Goal: Information Seeking & Learning: Find specific page/section

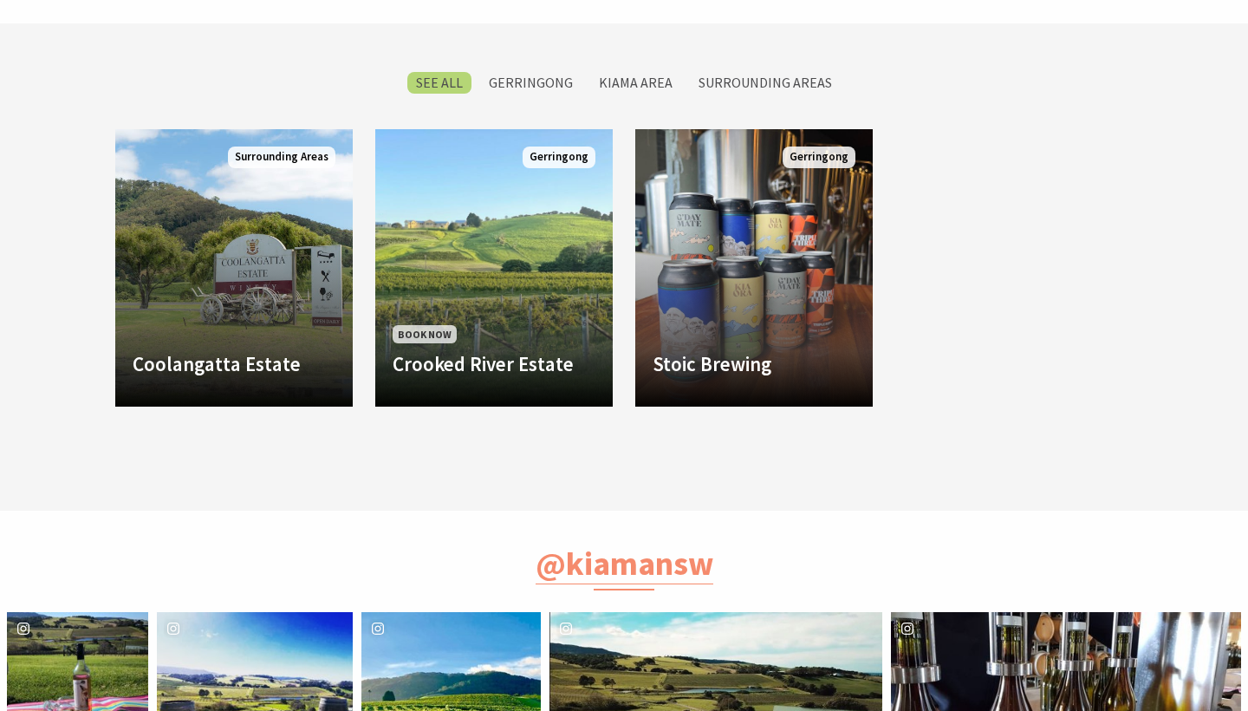
scroll to position [615, 0]
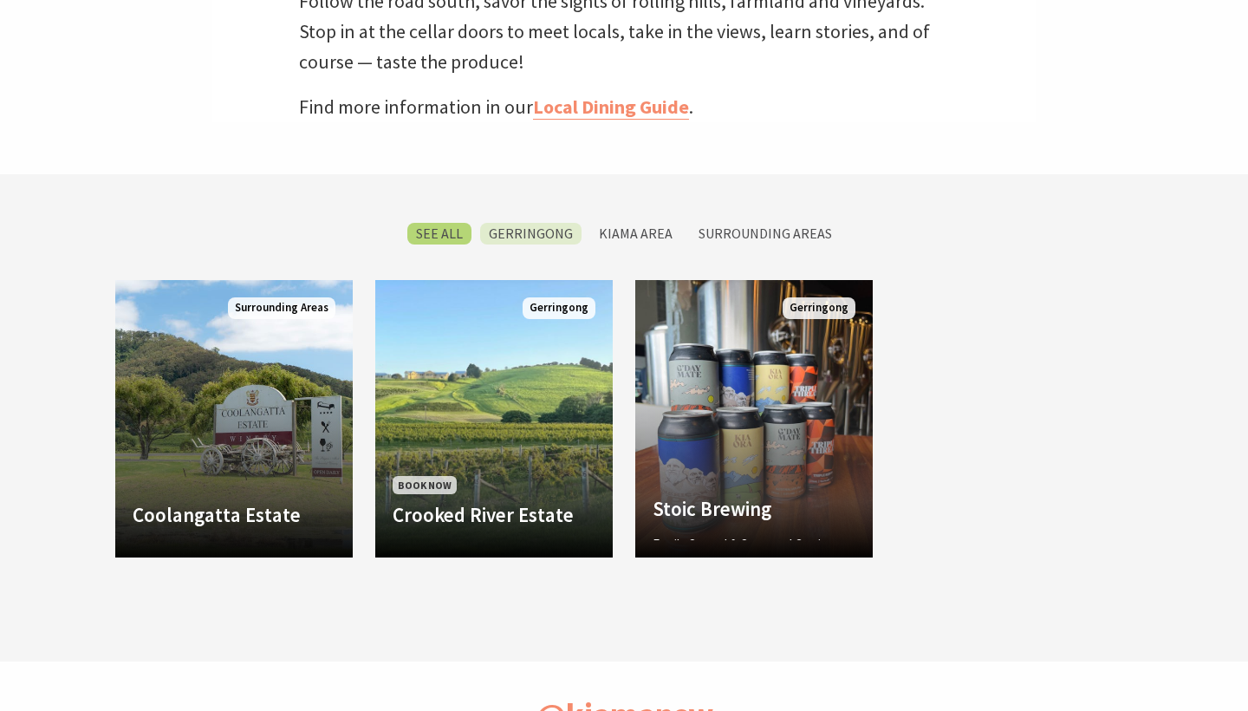
click at [546, 234] on label "Gerringong" at bounding box center [530, 234] width 101 height 22
click at [0, 0] on input "Gerringong" at bounding box center [0, 0] width 0 height 0
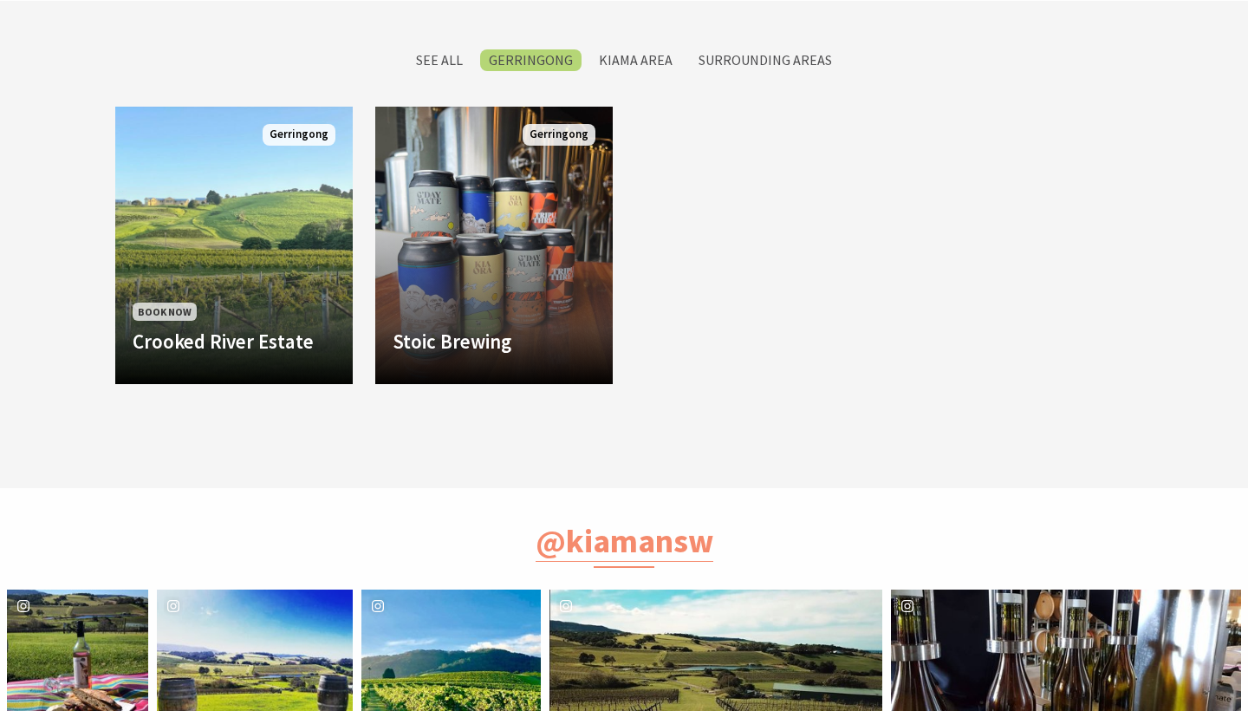
scroll to position [608, 1244]
click at [651, 54] on label "Kiama Area" at bounding box center [635, 60] width 91 height 22
click at [0, 0] on input "Kiama Area" at bounding box center [0, 0] width 0 height 0
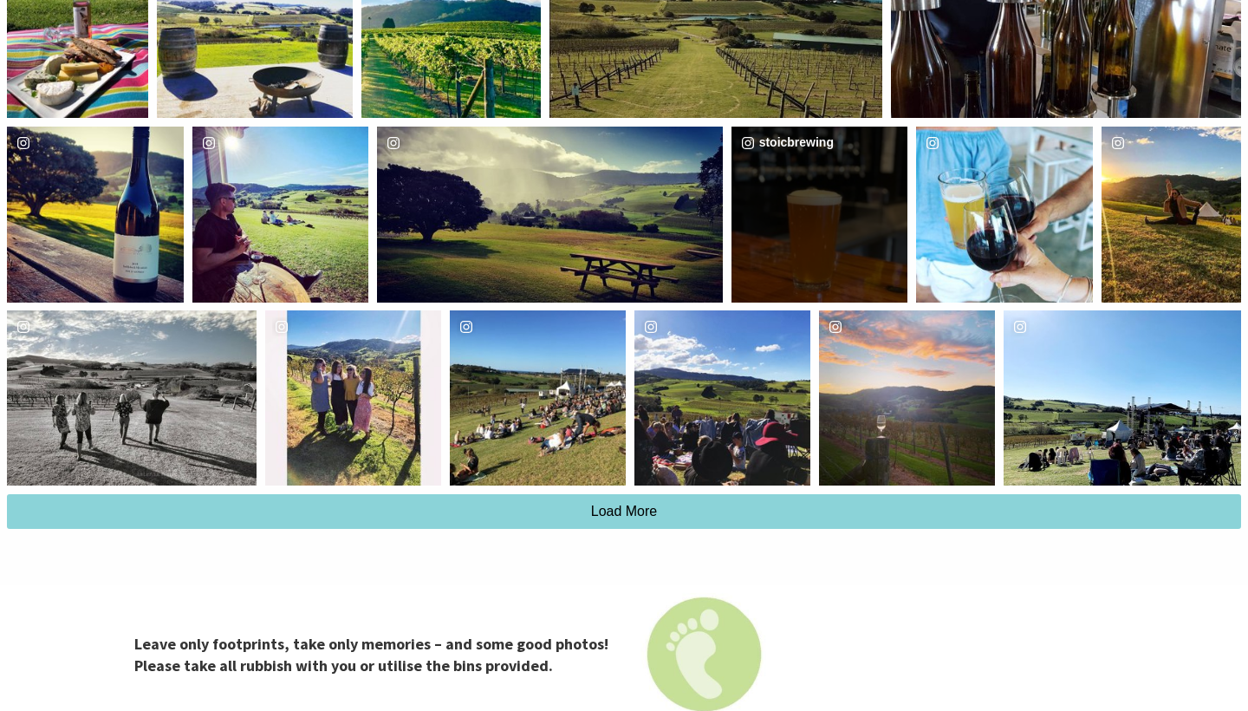
scroll to position [1444, 0]
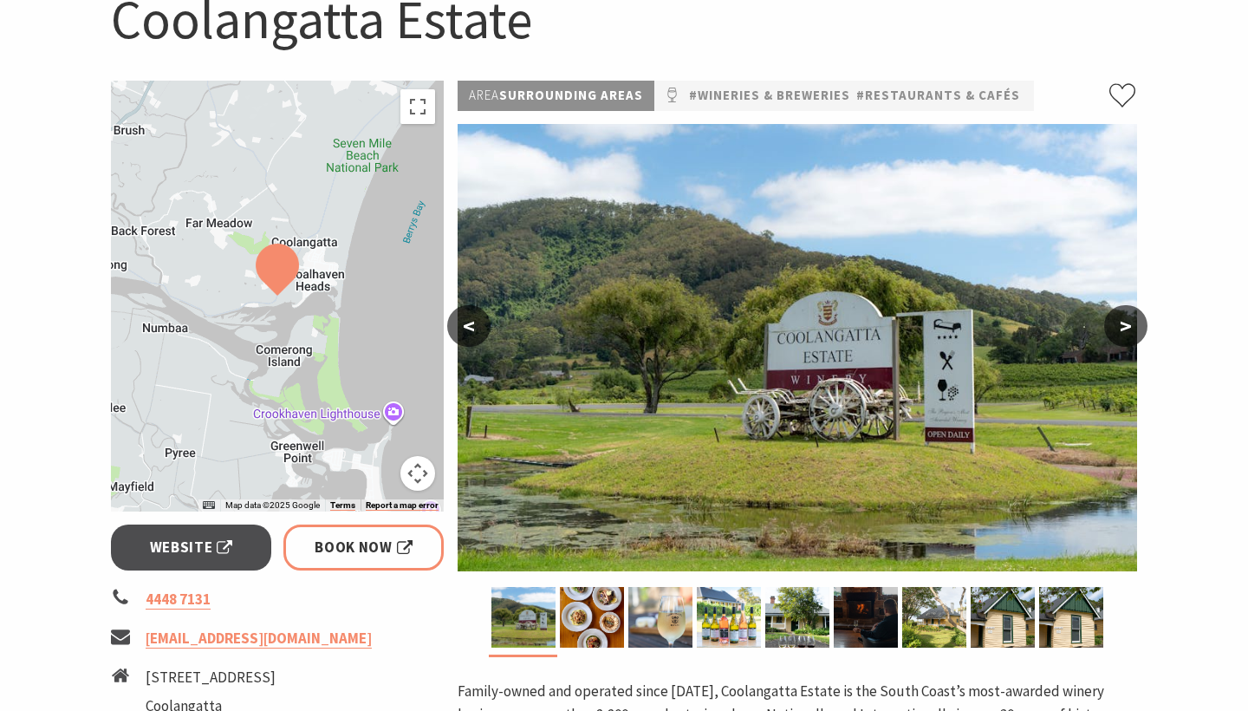
scroll to position [202, 0]
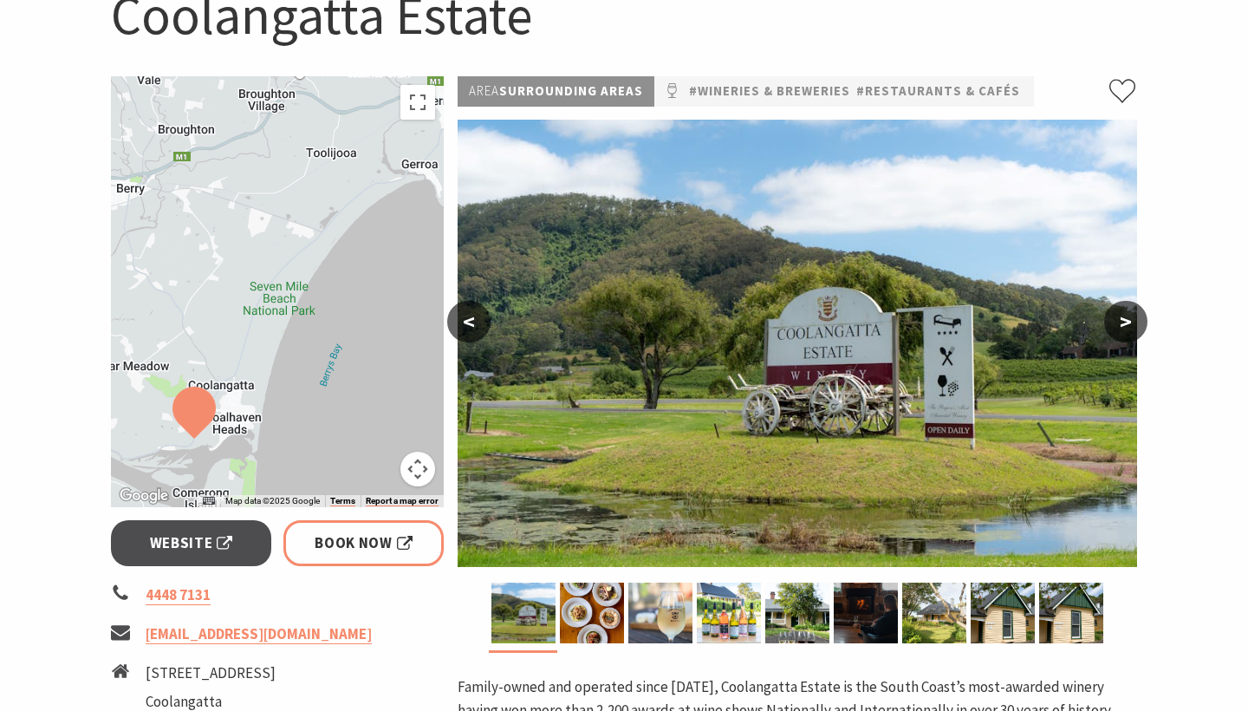
drag, startPoint x: 346, startPoint y: 242, endPoint x: 262, endPoint y: 393, distance: 172.7
click at [263, 393] on div at bounding box center [277, 291] width 333 height 431
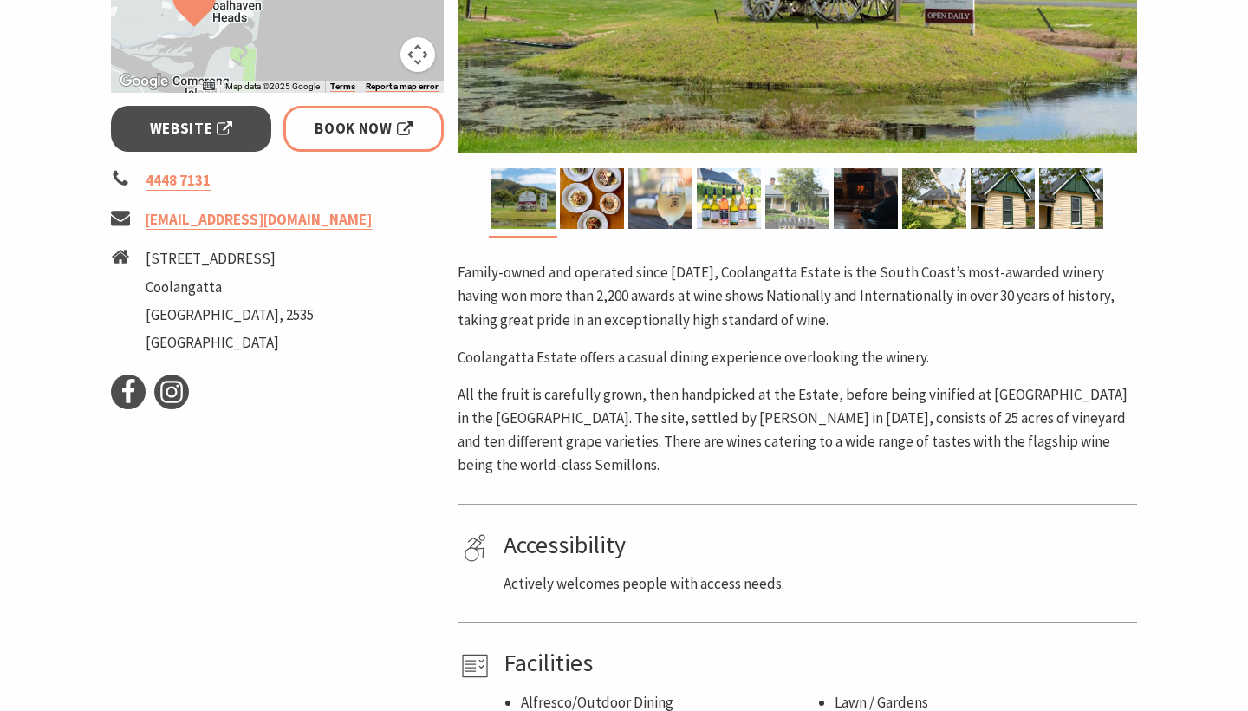
scroll to position [587, 0]
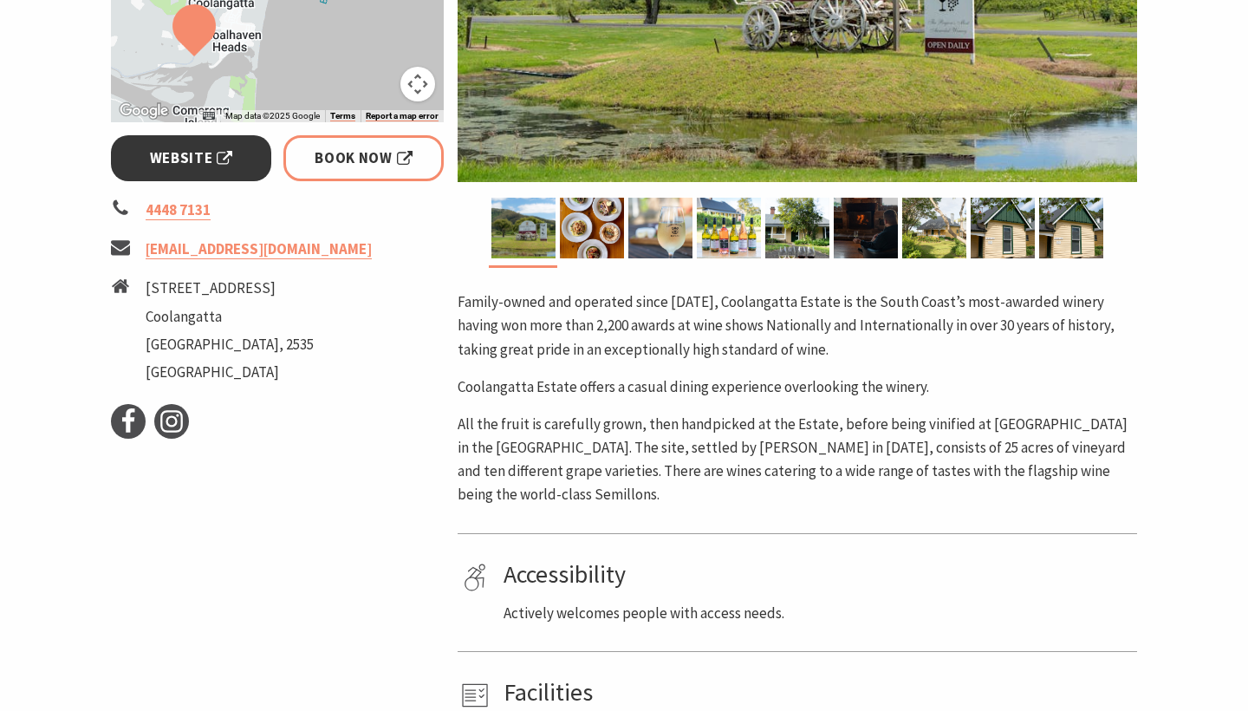
click at [220, 160] on span "Website" at bounding box center [191, 157] width 83 height 23
